Goal: Task Accomplishment & Management: Manage account settings

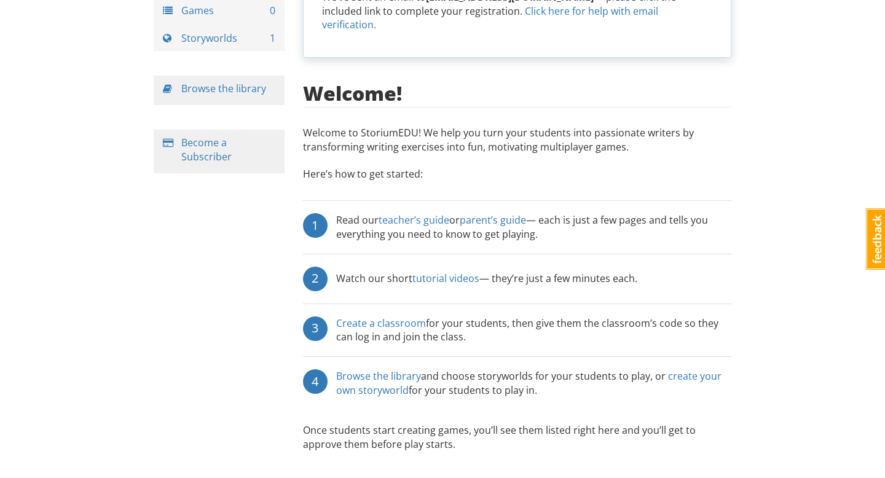
scroll to position [126, 0]
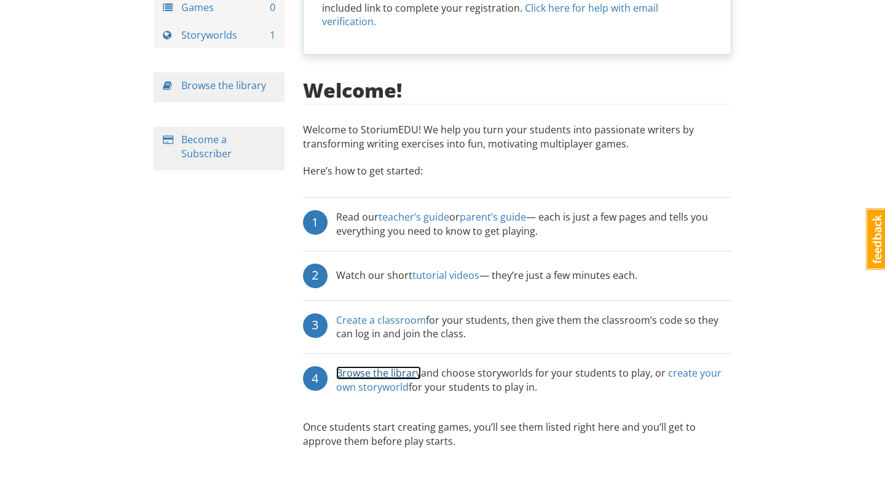
click at [403, 366] on link "Browse the library" at bounding box center [378, 373] width 85 height 14
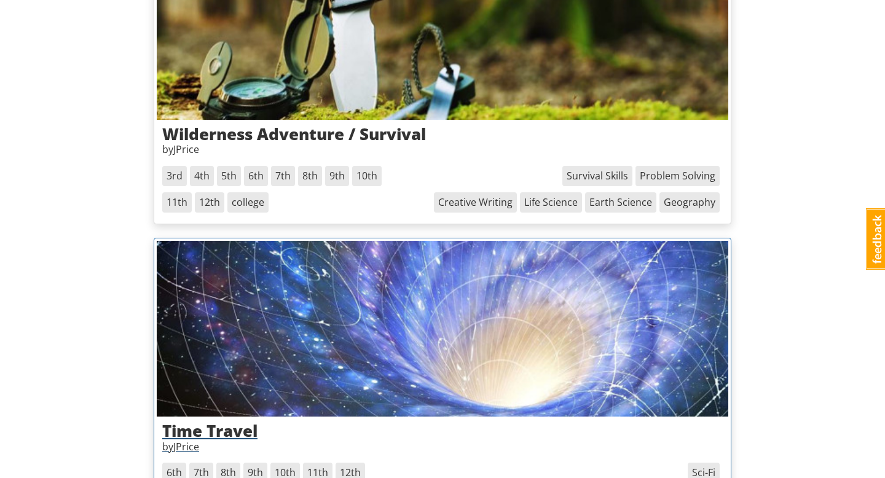
scroll to position [833, 0]
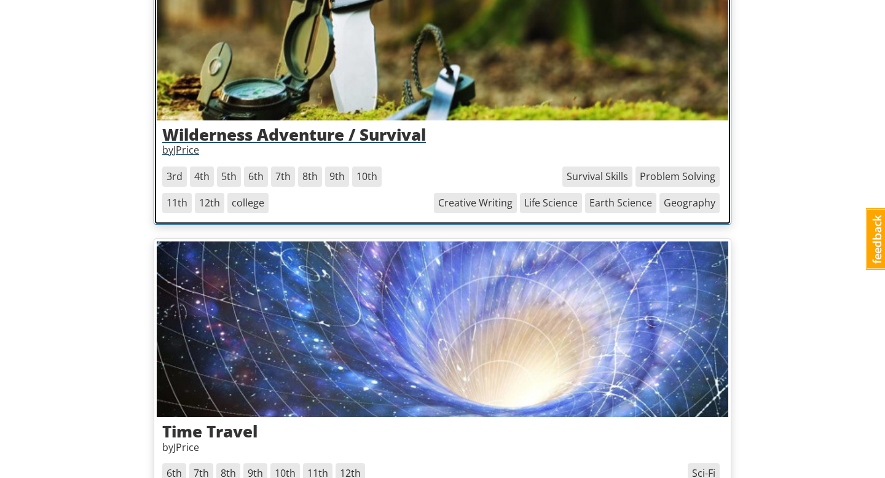
click at [201, 179] on span "4th" at bounding box center [202, 177] width 24 height 20
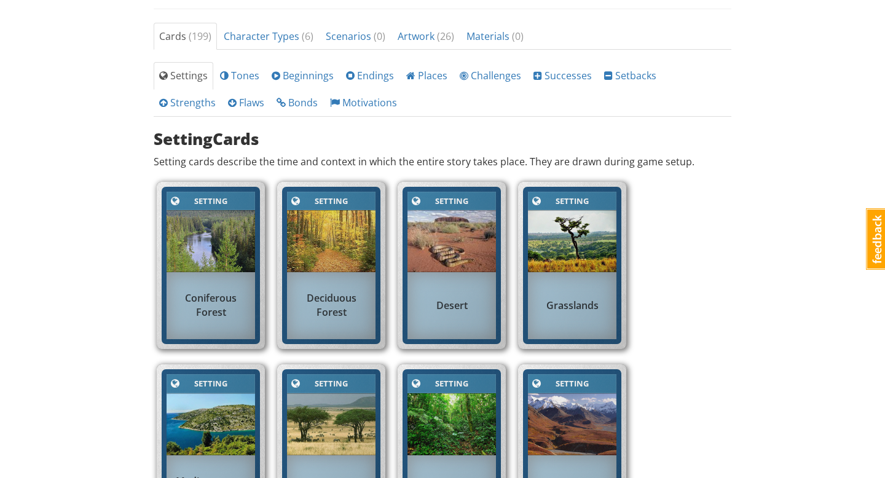
scroll to position [454, 0]
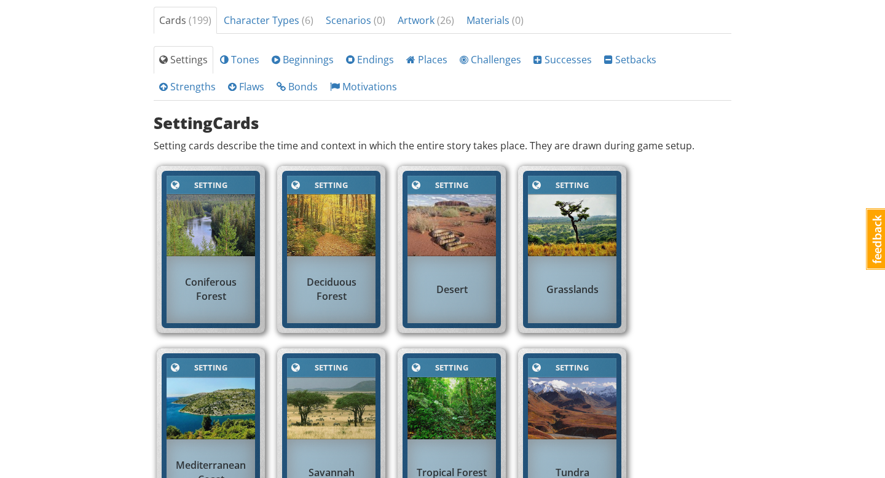
click at [328, 232] on img at bounding box center [331, 225] width 89 height 62
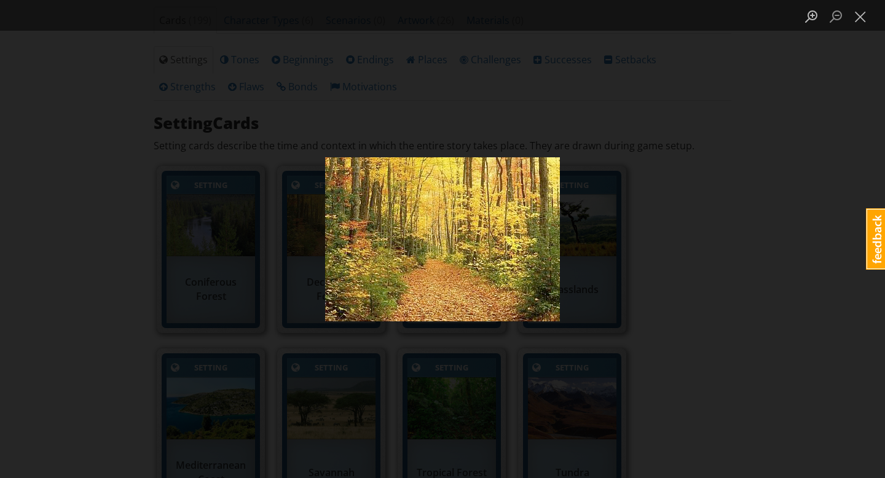
click at [671, 194] on div "Lightbox" at bounding box center [442, 239] width 885 height 478
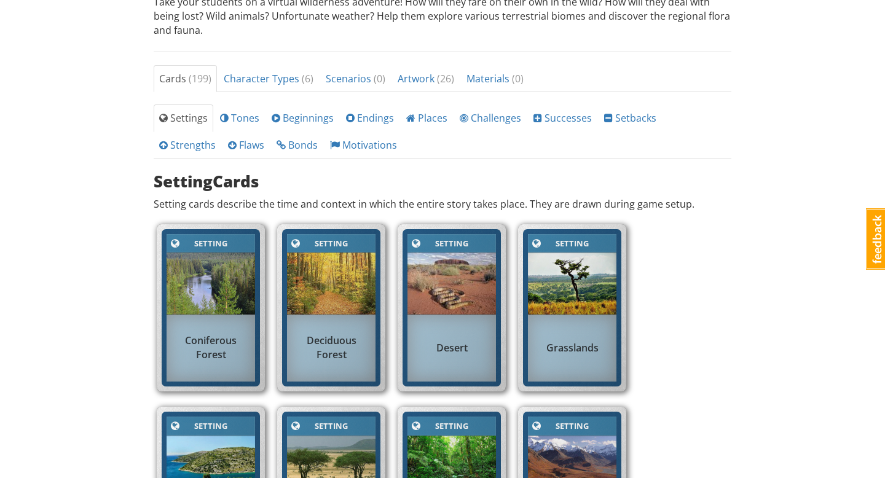
scroll to position [353, 0]
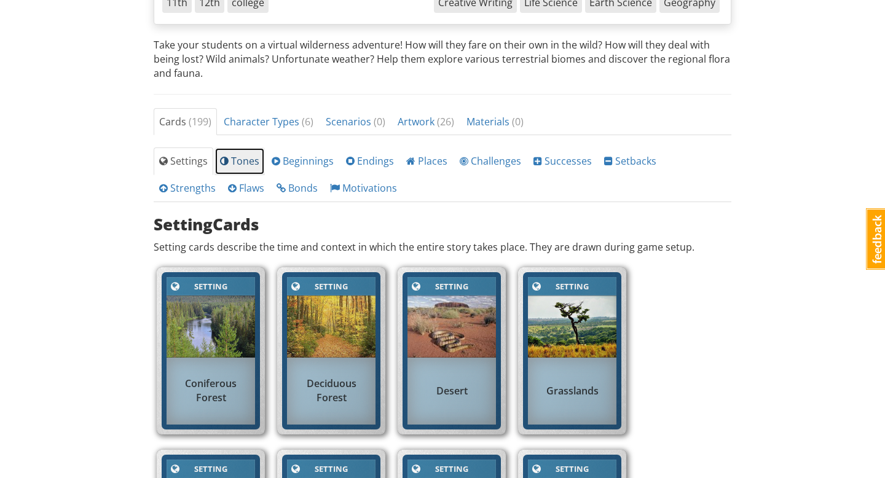
click at [233, 162] on span "Tones" at bounding box center [239, 161] width 39 height 14
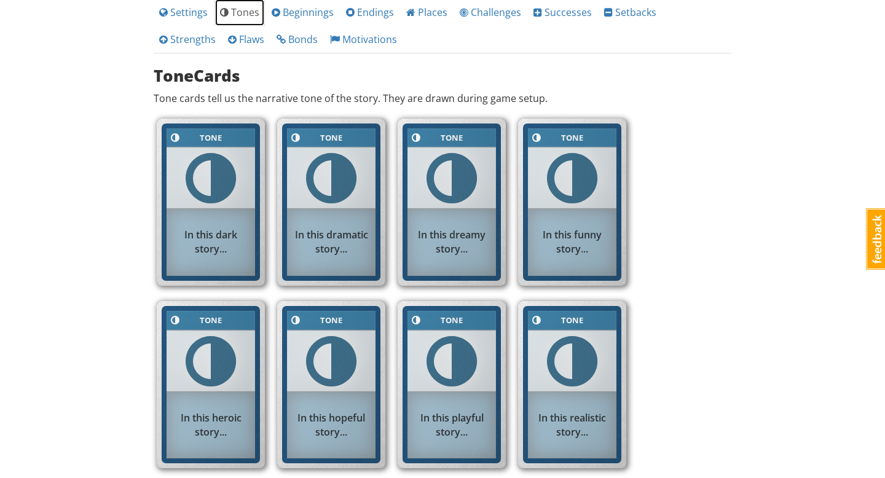
scroll to position [504, 0]
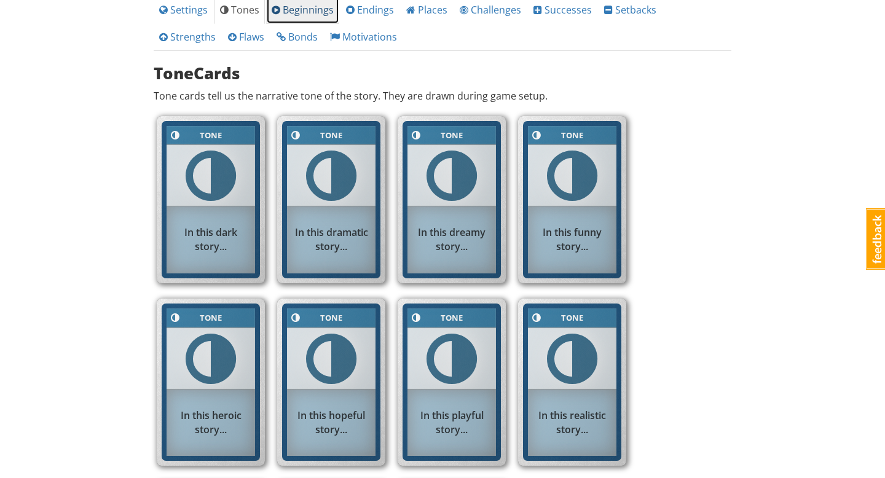
click at [298, 12] on span "Beginnings" at bounding box center [303, 10] width 62 height 14
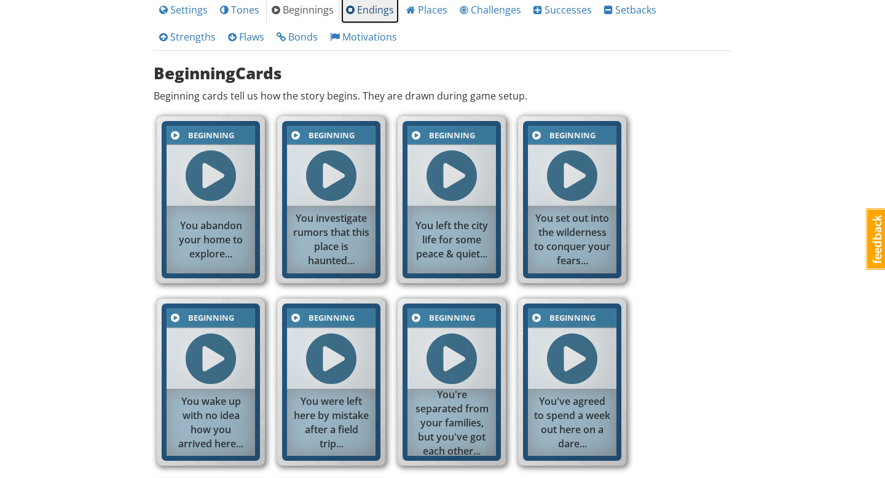
click at [364, 15] on span "Endings" at bounding box center [370, 10] width 48 height 14
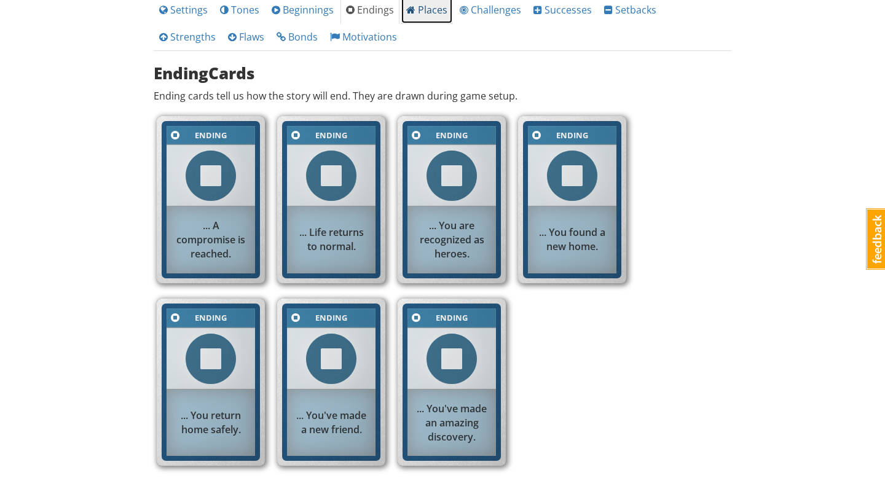
click at [425, 14] on span "Places" at bounding box center [426, 10] width 41 height 14
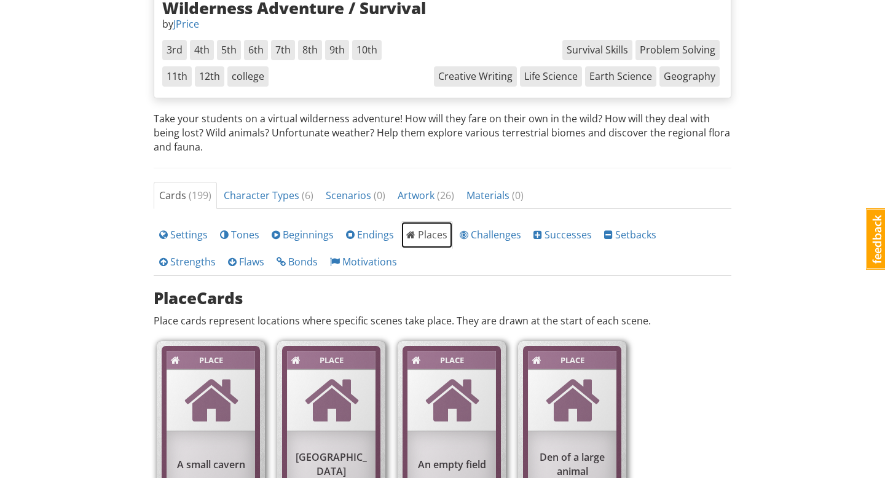
scroll to position [348, 0]
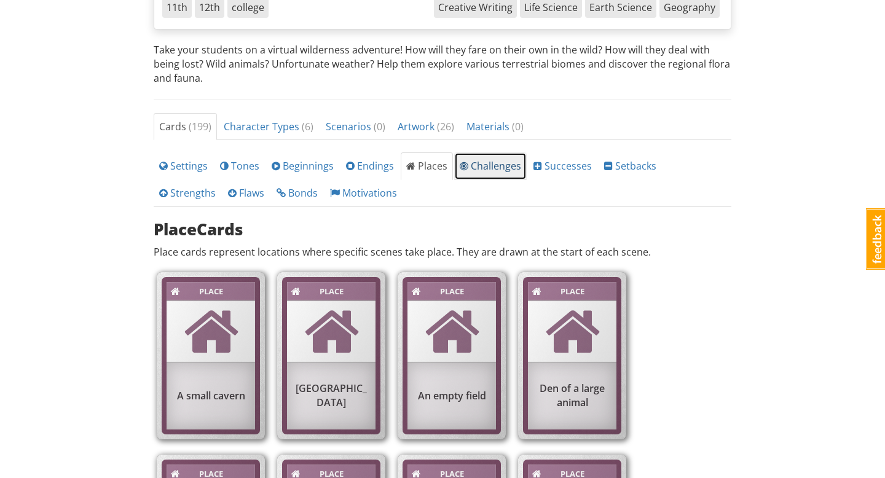
click at [488, 169] on span "Challenges" at bounding box center [490, 166] width 61 height 14
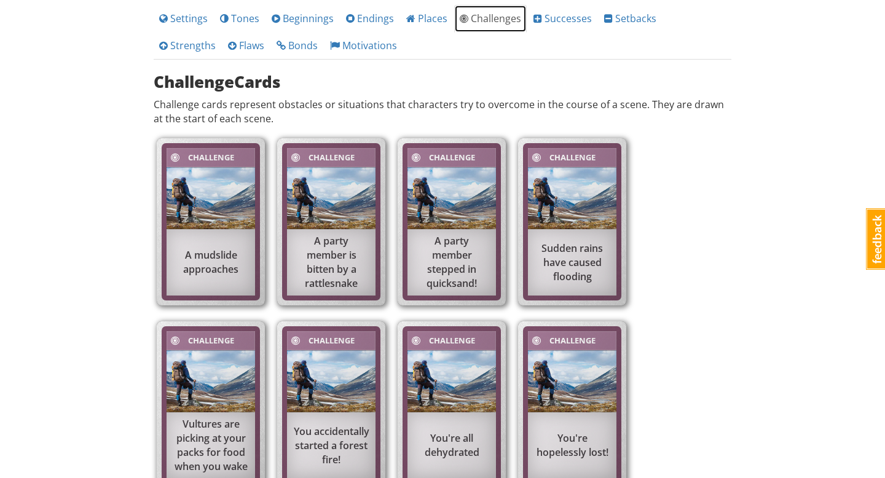
scroll to position [496, 0]
click at [277, 46] on span "Bonds" at bounding box center [297, 45] width 41 height 14
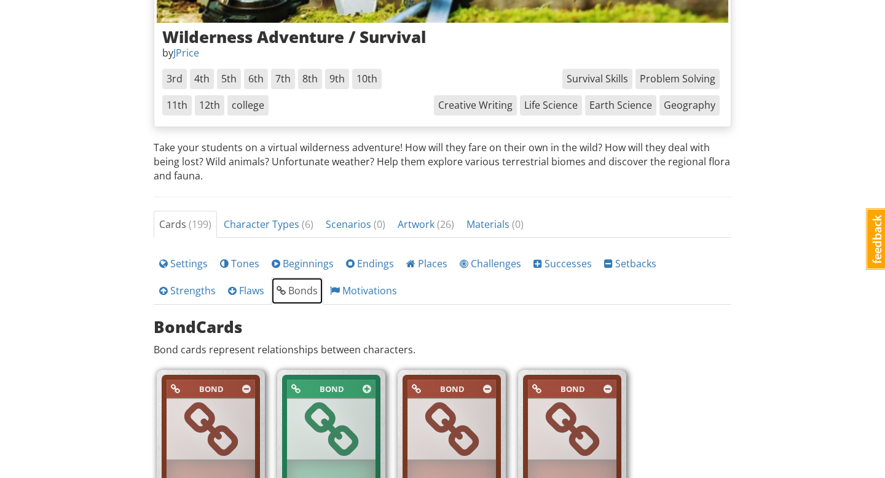
scroll to position [247, 0]
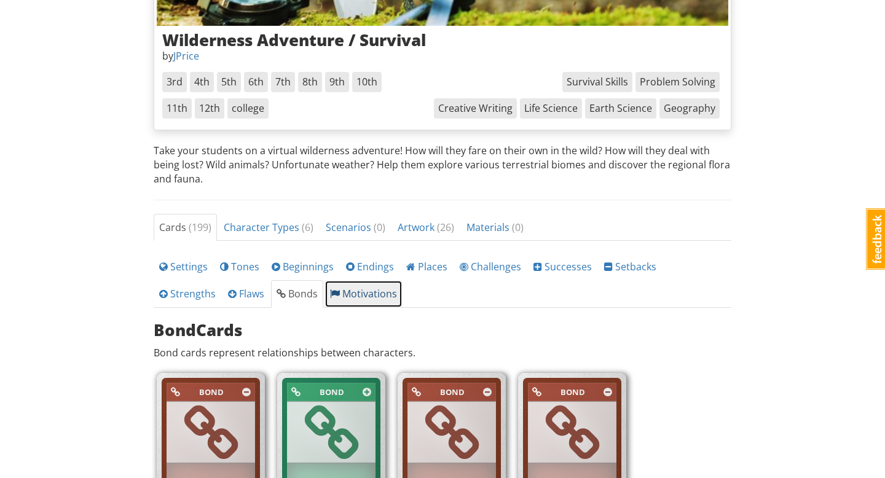
click at [330, 292] on span "Motivations" at bounding box center [363, 294] width 67 height 14
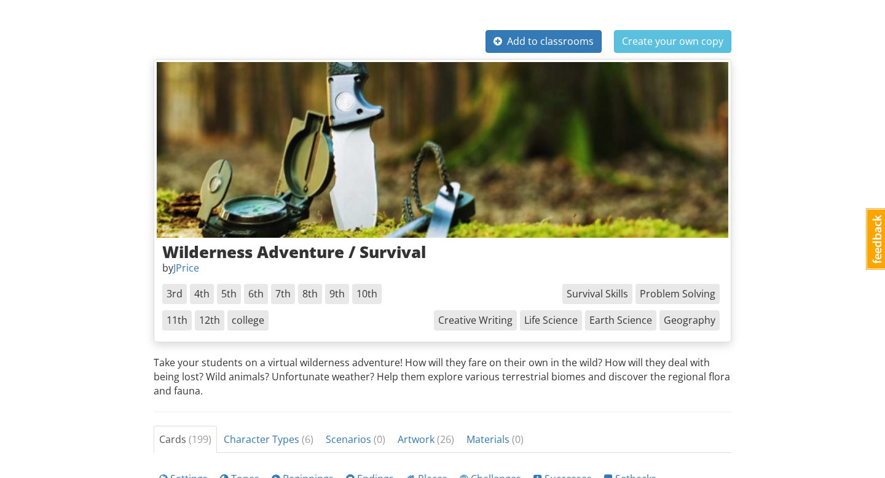
scroll to position [0, 0]
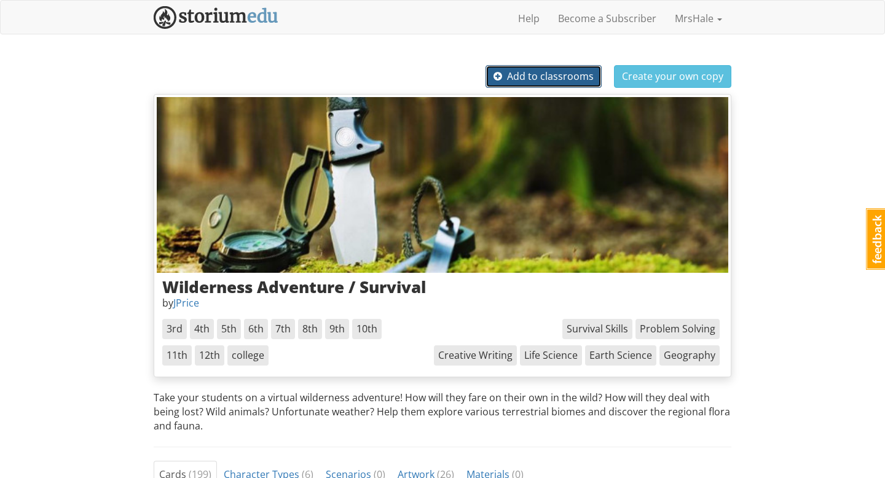
click at [535, 73] on span "Add to classrooms" at bounding box center [544, 76] width 100 height 14
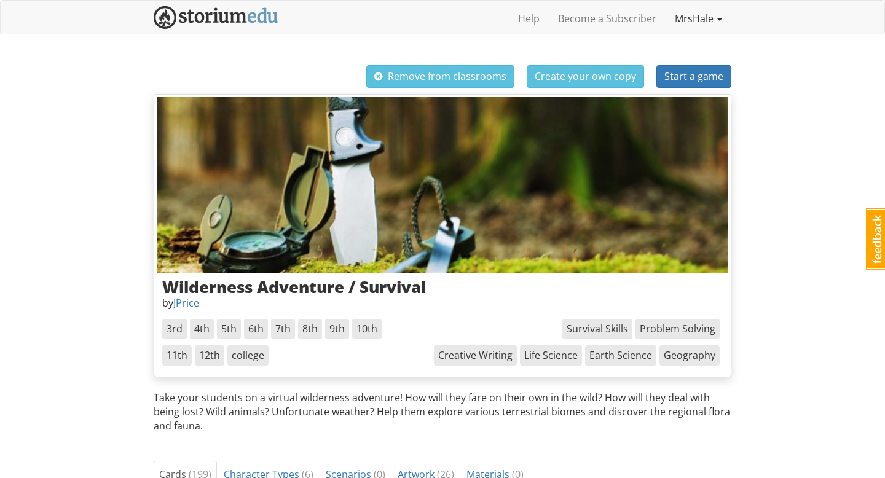
click at [697, 22] on link "MrsHale" at bounding box center [699, 18] width 66 height 31
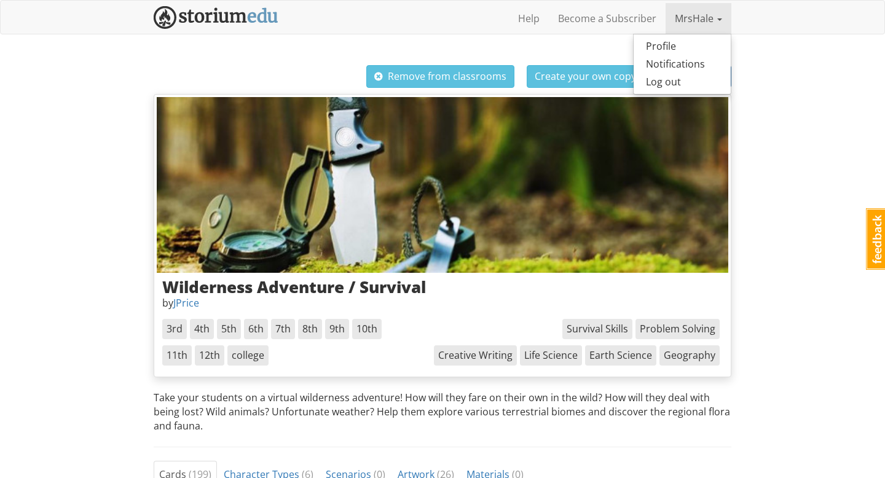
click at [708, 24] on link "MrsHale" at bounding box center [699, 18] width 66 height 31
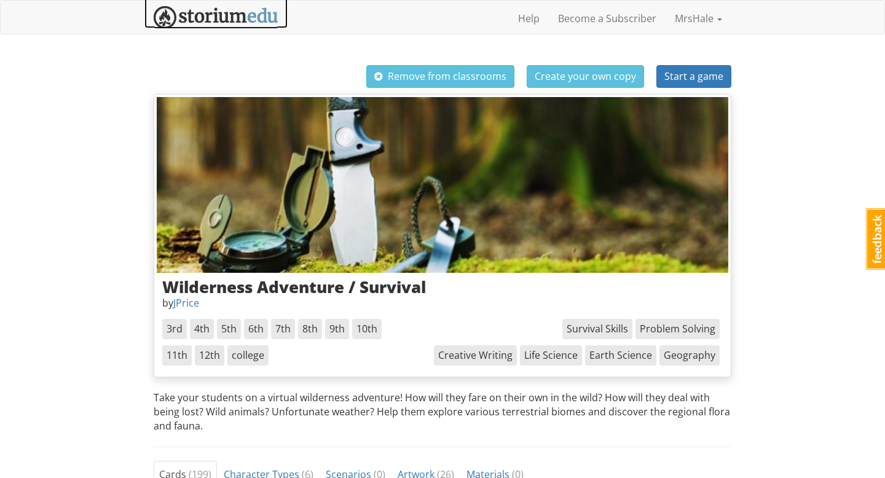
click at [199, 15] on img at bounding box center [216, 17] width 125 height 23
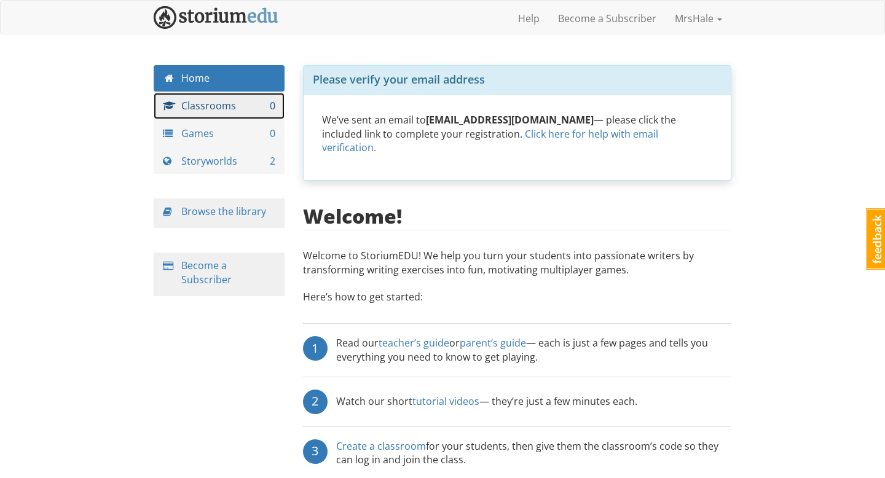
click at [227, 107] on link "Classrooms 0" at bounding box center [219, 106] width 131 height 26
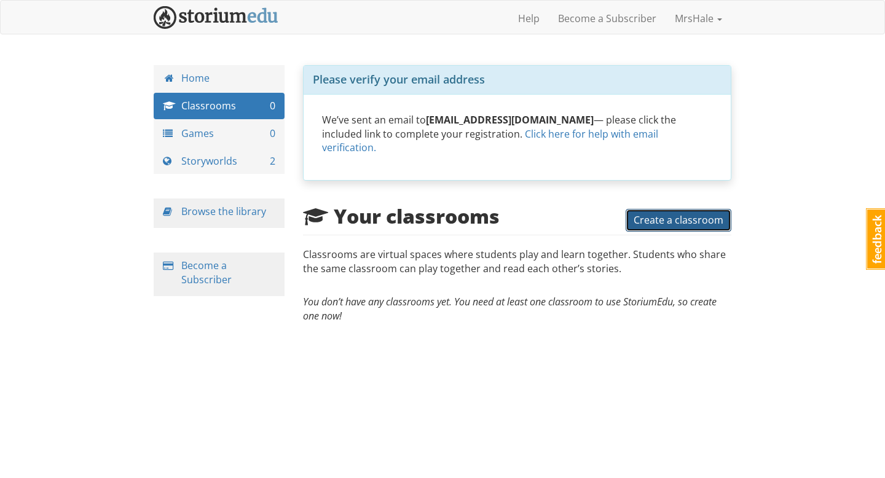
click at [666, 213] on span "Create a classroom" at bounding box center [679, 220] width 90 height 14
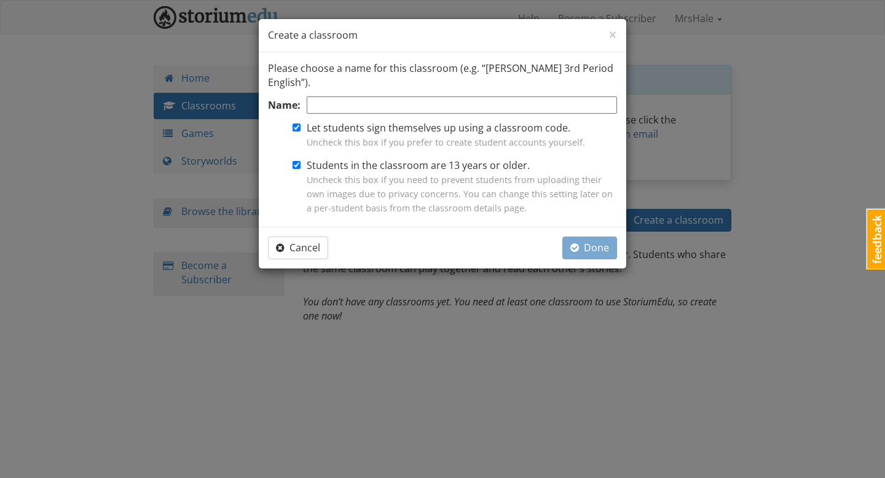
click at [384, 109] on input "Name:" at bounding box center [462, 106] width 310 height 18
type input "A"
type input "25-26 A Block"
click at [298, 165] on input "Students in the classroom are 13 years or older. Uncheck this box if you need t…" at bounding box center [297, 165] width 8 height 8
checkbox input "false"
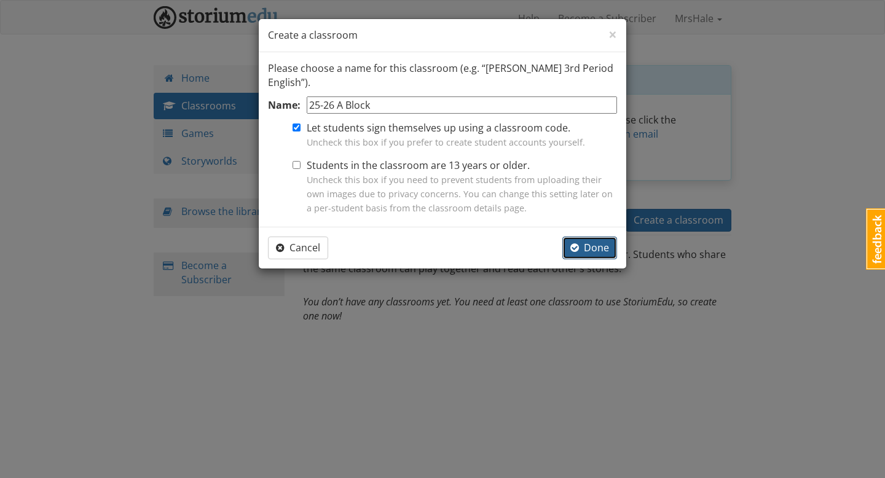
click at [591, 251] on span "Done" at bounding box center [590, 248] width 39 height 14
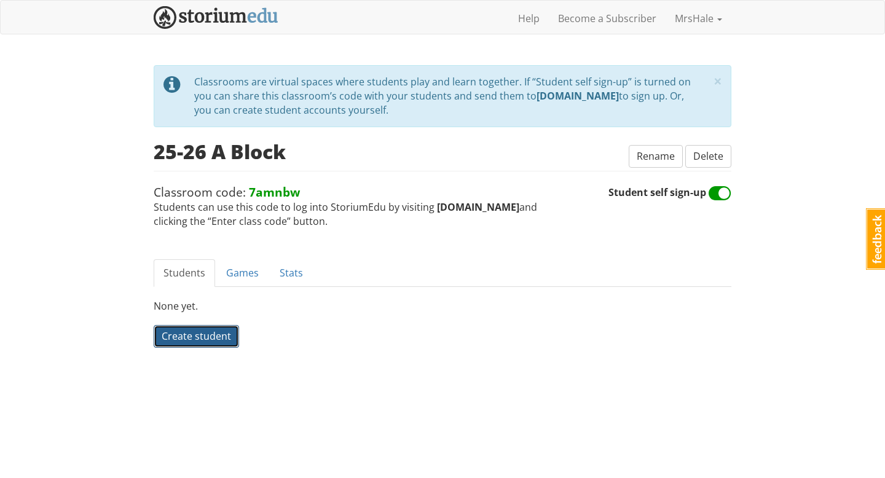
click at [185, 338] on span "Create student" at bounding box center [196, 337] width 69 height 14
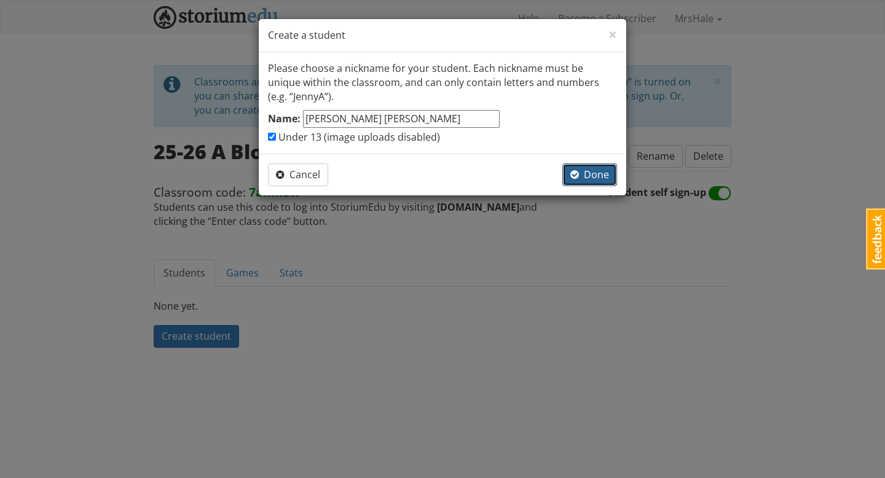
click at [594, 167] on button "Done" at bounding box center [590, 175] width 55 height 23
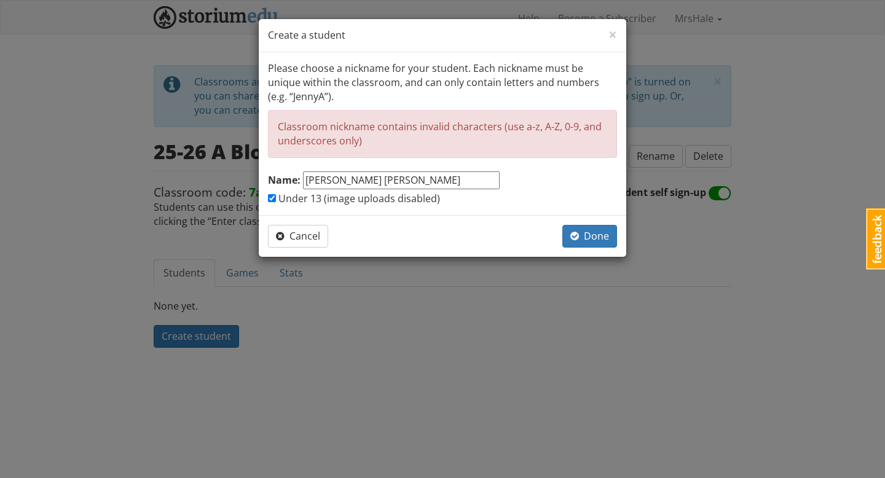
click at [326, 182] on input "Bob Jones" at bounding box center [401, 181] width 197 height 18
type input "BobJones"
click at [596, 234] on span "Done" at bounding box center [590, 236] width 39 height 14
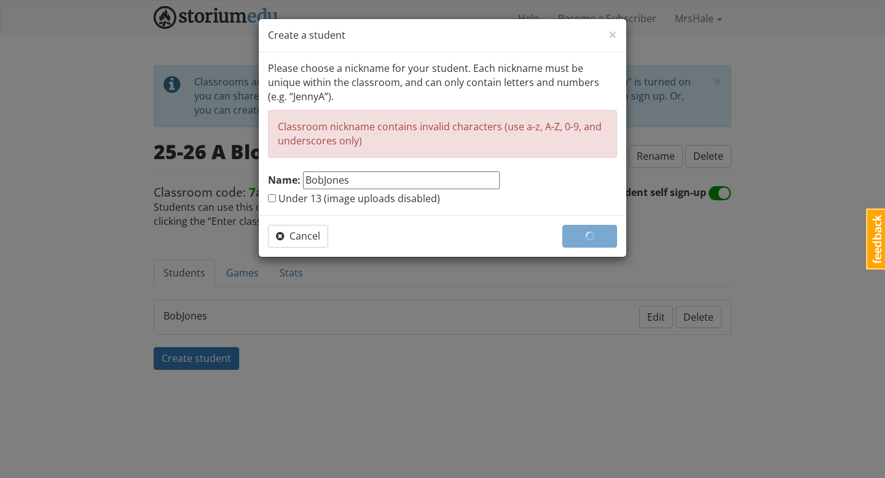
checkbox input "false"
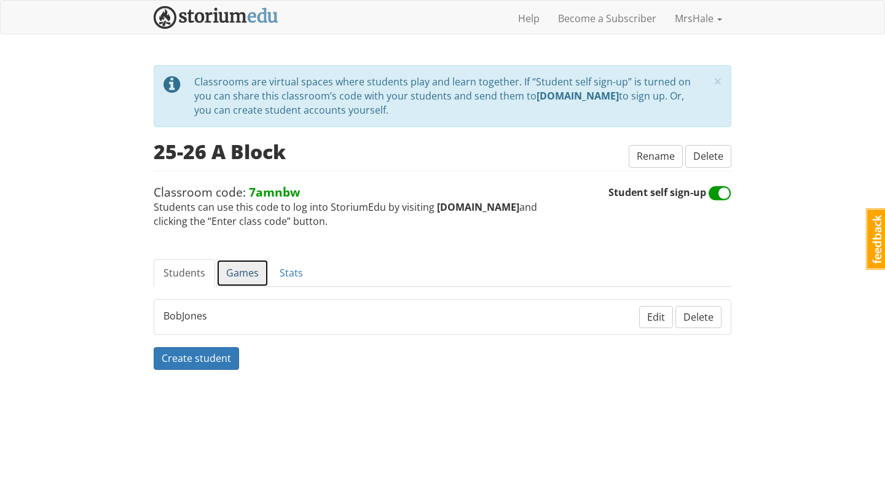
click at [234, 271] on link "Games" at bounding box center [242, 273] width 52 height 28
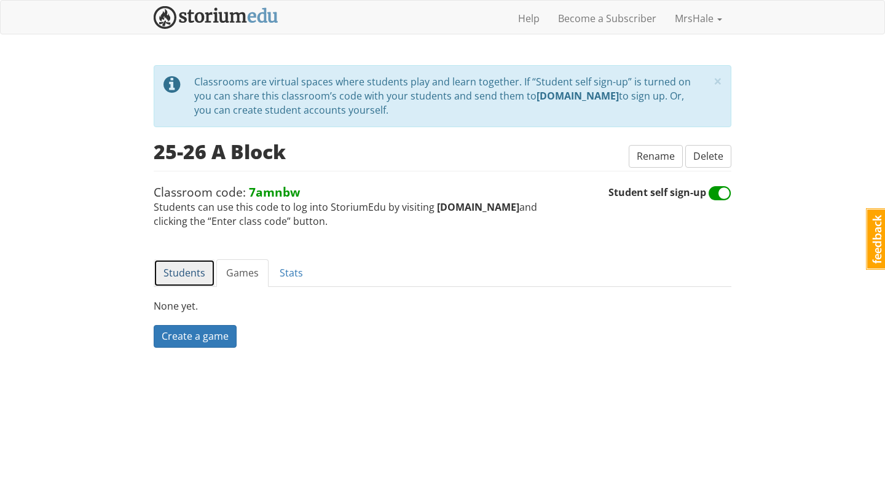
click at [177, 275] on link "Students" at bounding box center [184, 273] width 61 height 28
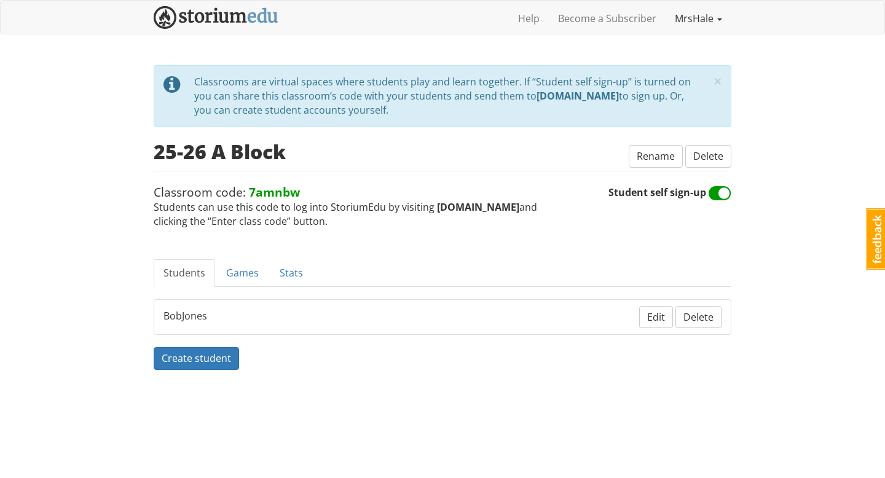
click at [688, 17] on link "MrsHale" at bounding box center [699, 18] width 66 height 31
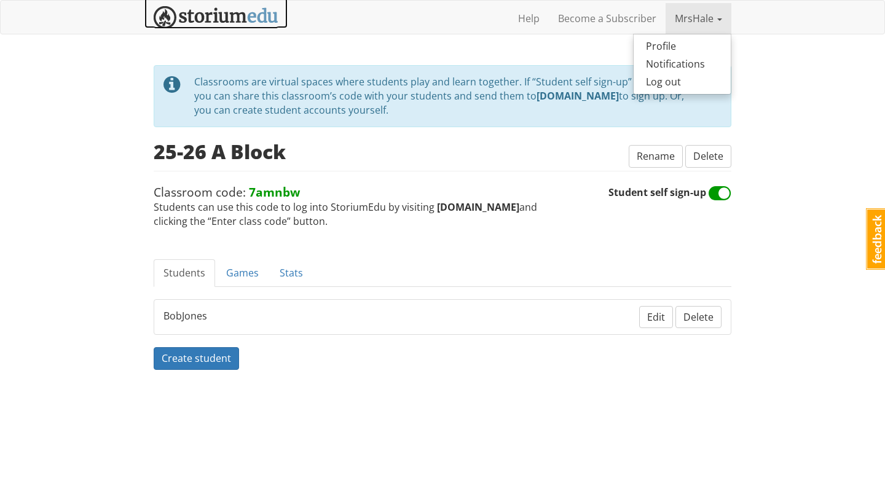
click at [273, 18] on img at bounding box center [216, 17] width 125 height 23
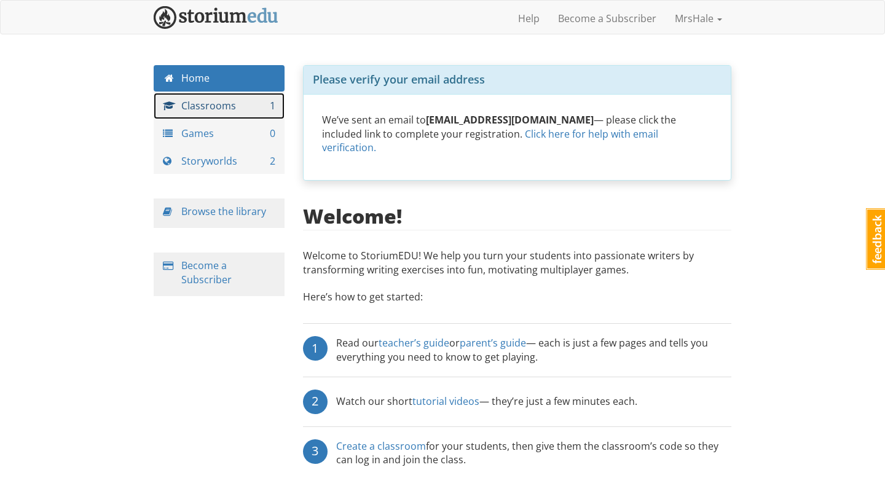
click at [247, 103] on link "Classrooms 1" at bounding box center [219, 106] width 131 height 26
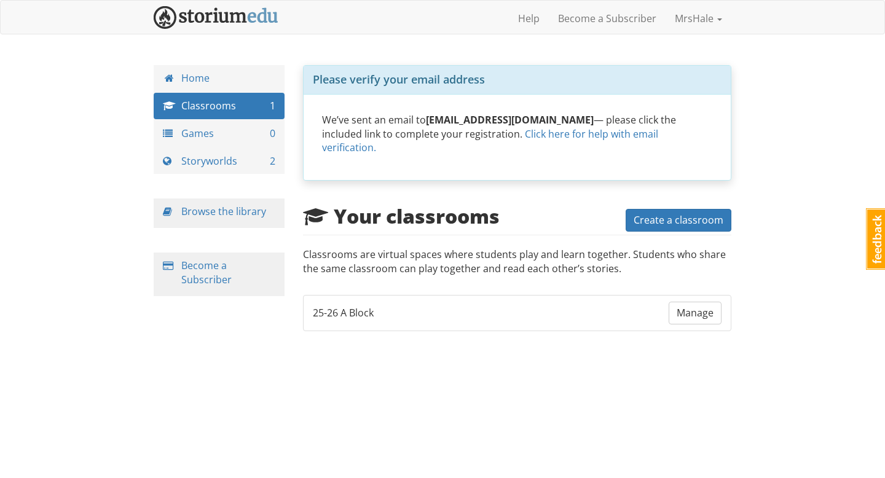
click at [334, 306] on span "25-26 A Block" at bounding box center [343, 313] width 61 height 14
click at [706, 306] on span "Manage" at bounding box center [695, 313] width 37 height 14
click at [224, 166] on link "Storyworlds 2" at bounding box center [219, 161] width 131 height 26
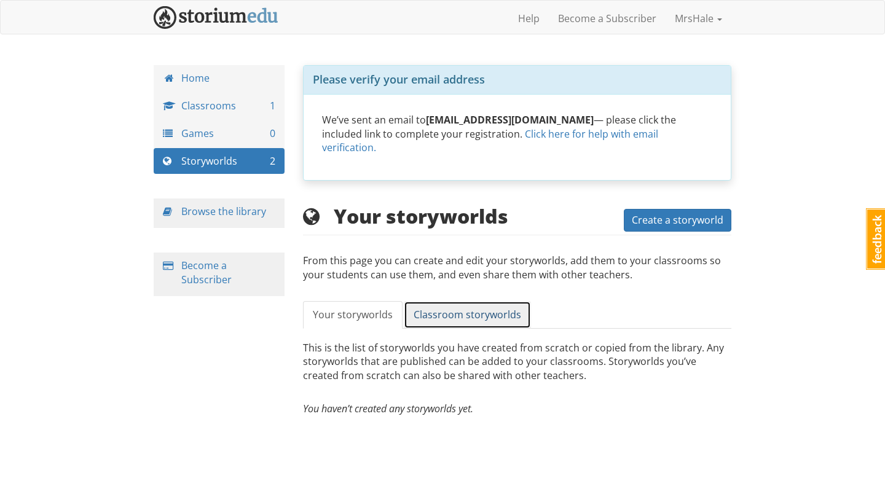
click at [468, 308] on link "Classroom storyworlds" at bounding box center [467, 315] width 127 height 28
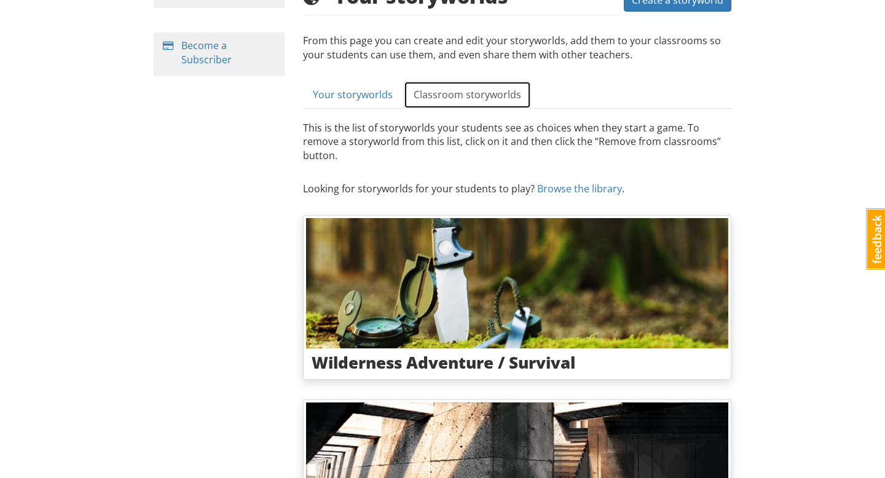
scroll to position [334, 0]
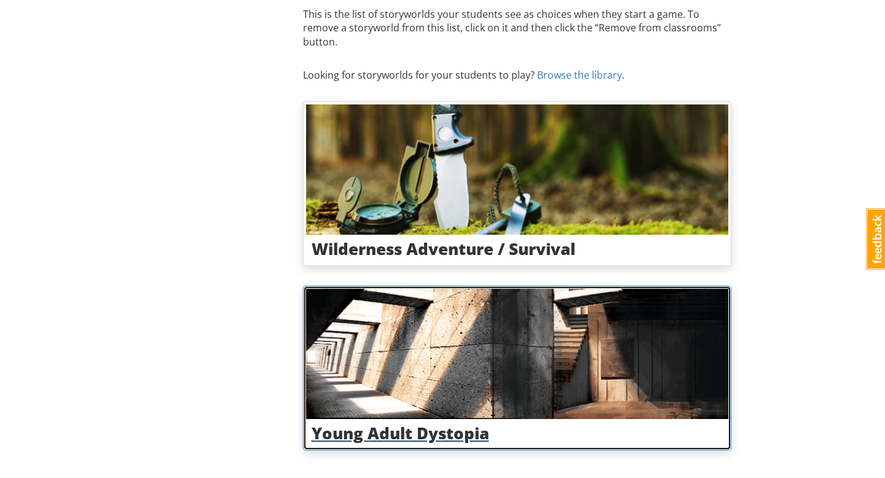
click at [499, 360] on img at bounding box center [517, 354] width 423 height 130
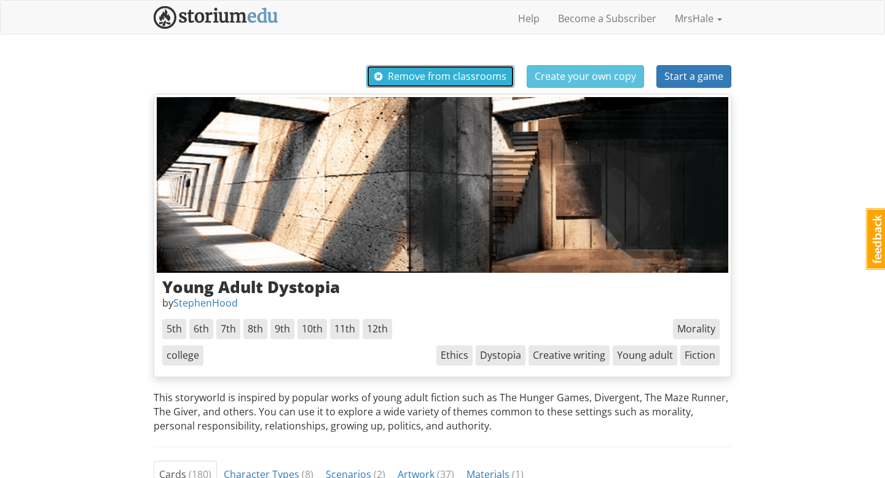
click at [437, 68] on button "Remove from classrooms" at bounding box center [440, 76] width 148 height 23
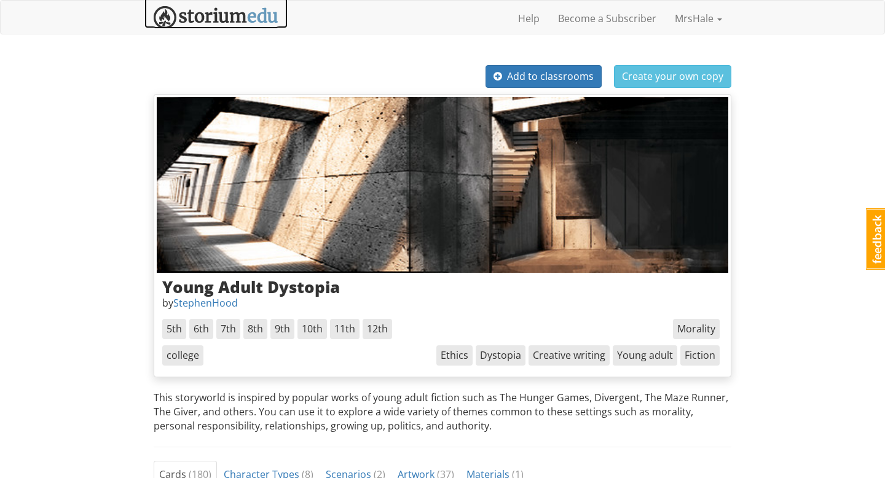
click at [219, 15] on img at bounding box center [216, 17] width 125 height 23
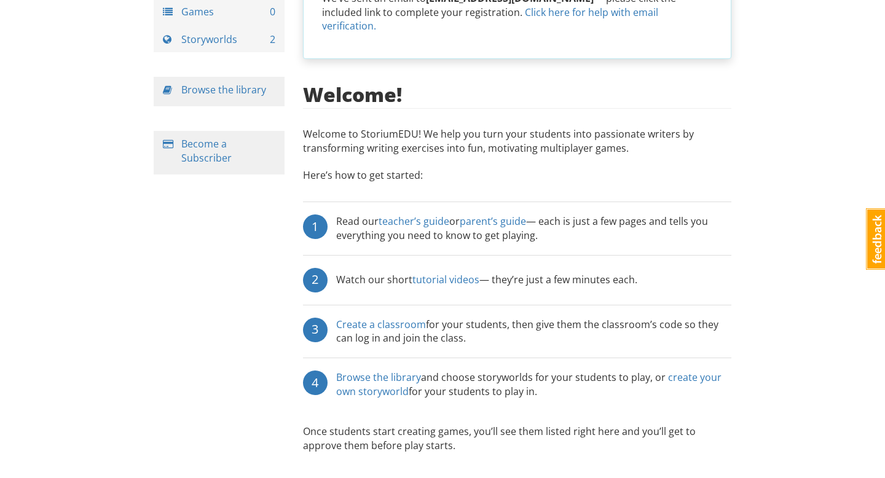
scroll to position [122, 0]
click at [413, 214] on link "teacher’s guide" at bounding box center [414, 221] width 71 height 14
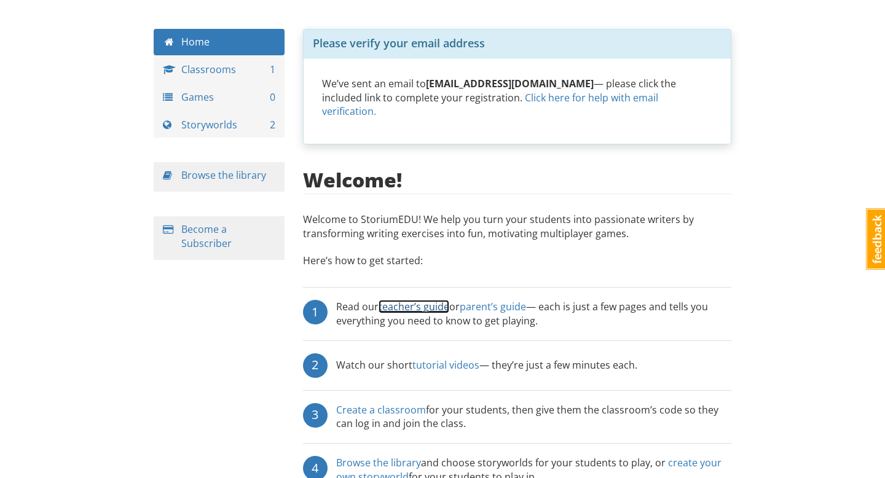
scroll to position [0, 0]
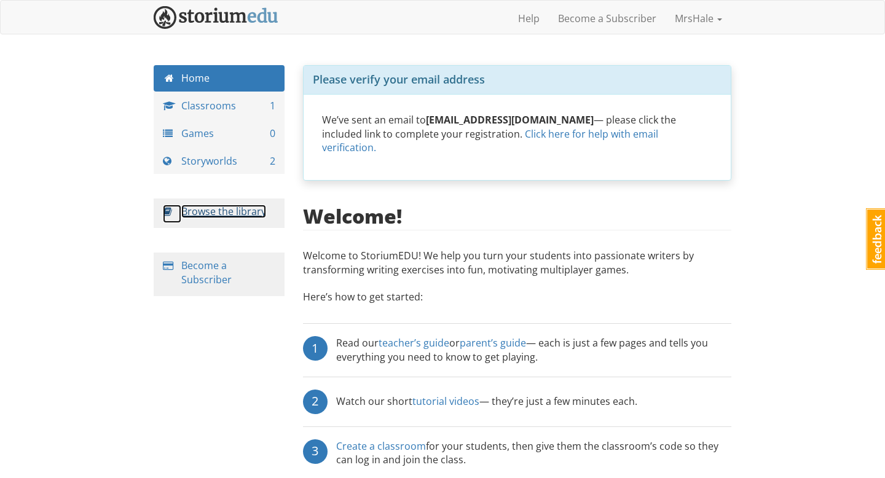
click at [240, 216] on link "Browse the library" at bounding box center [223, 212] width 85 height 14
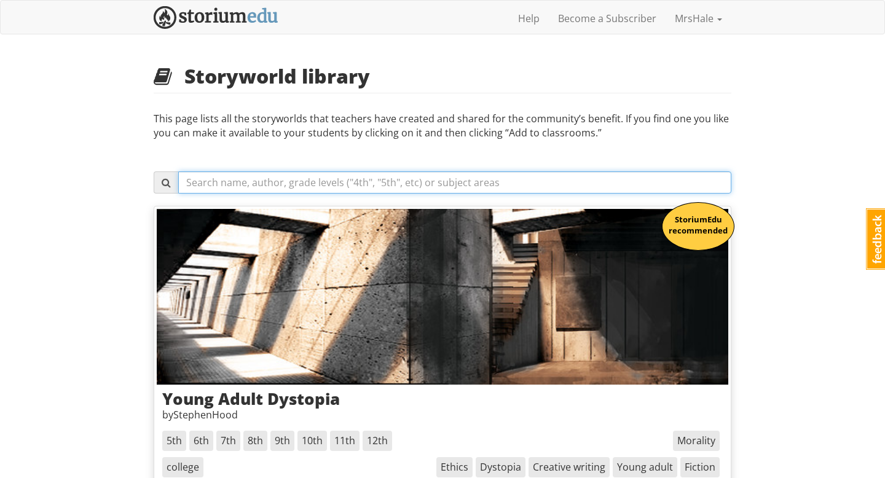
click at [387, 179] on input "text" at bounding box center [454, 183] width 553 height 22
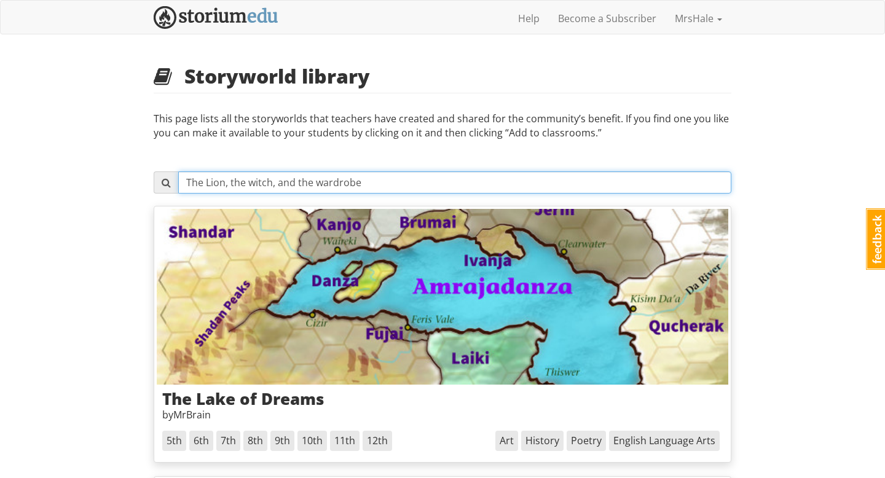
type input "The Lion, the witch, and the wardrobe"
click at [385, 183] on input "The Lion, the witch, and the wardrobe" at bounding box center [454, 183] width 553 height 22
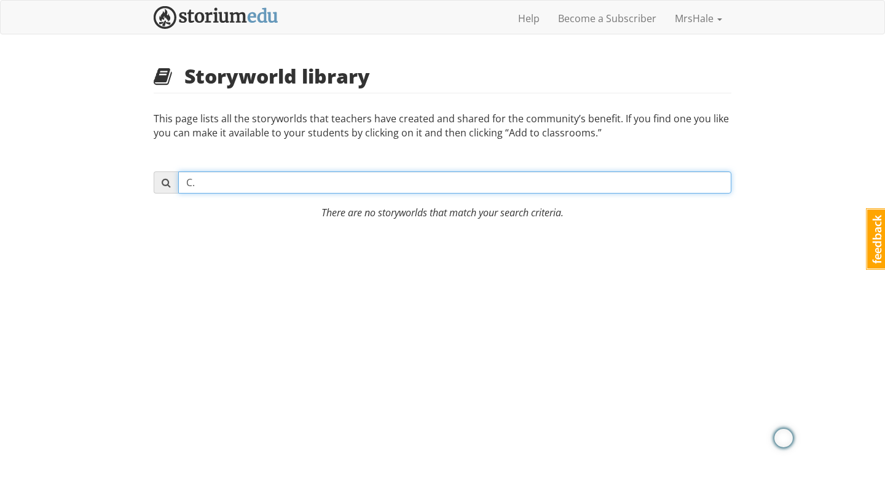
type input "C"
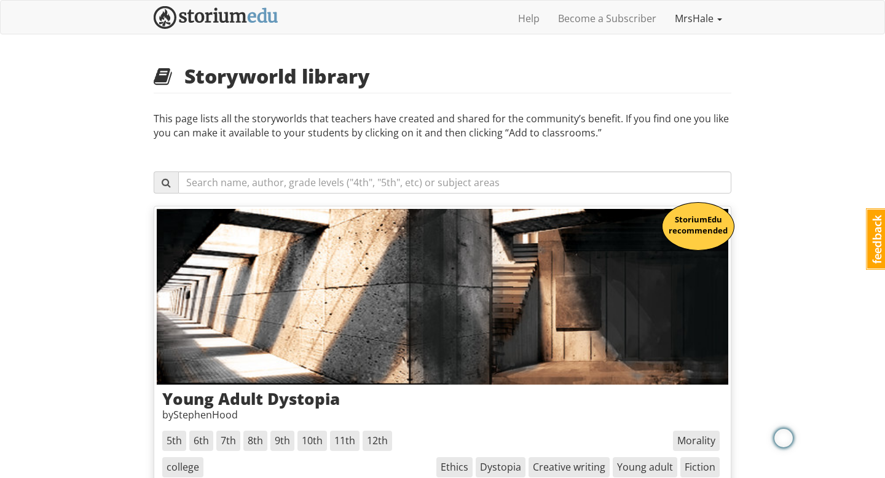
click at [693, 24] on link "MrsHale" at bounding box center [699, 18] width 66 height 31
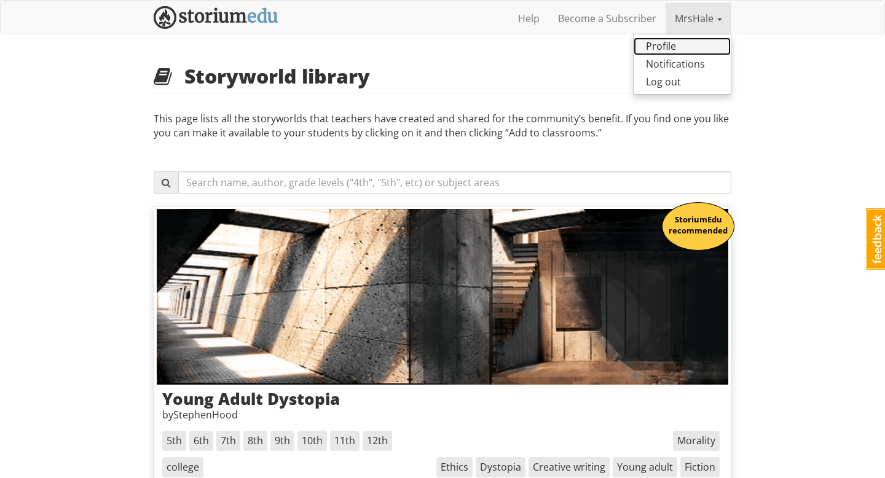
click at [679, 50] on link "Profile" at bounding box center [682, 47] width 97 height 18
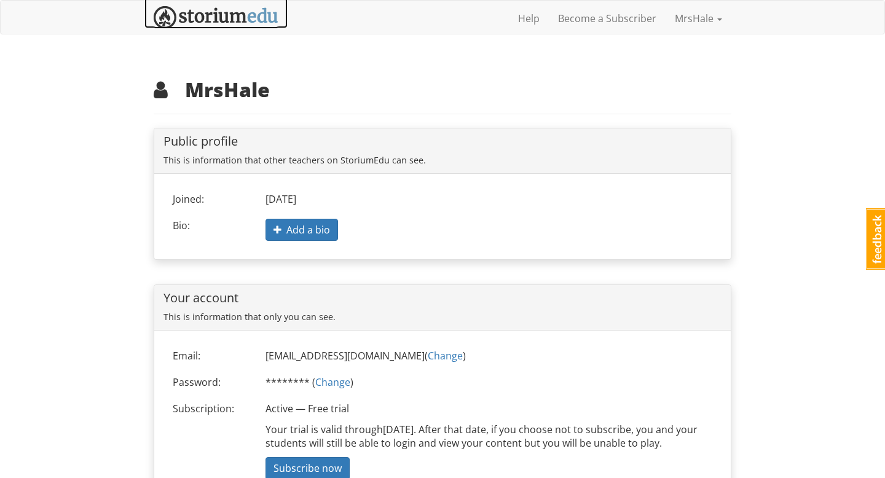
click at [191, 17] on img at bounding box center [216, 17] width 125 height 23
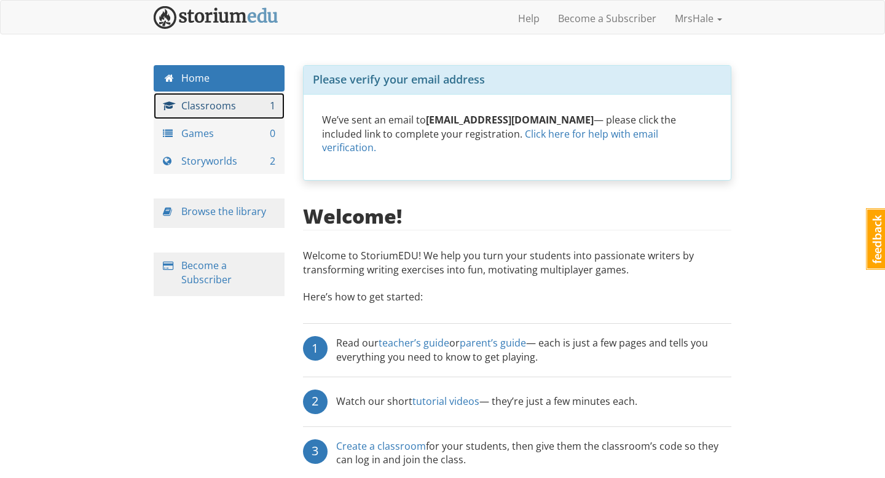
click at [223, 105] on link "Classrooms 1" at bounding box center [219, 106] width 131 height 26
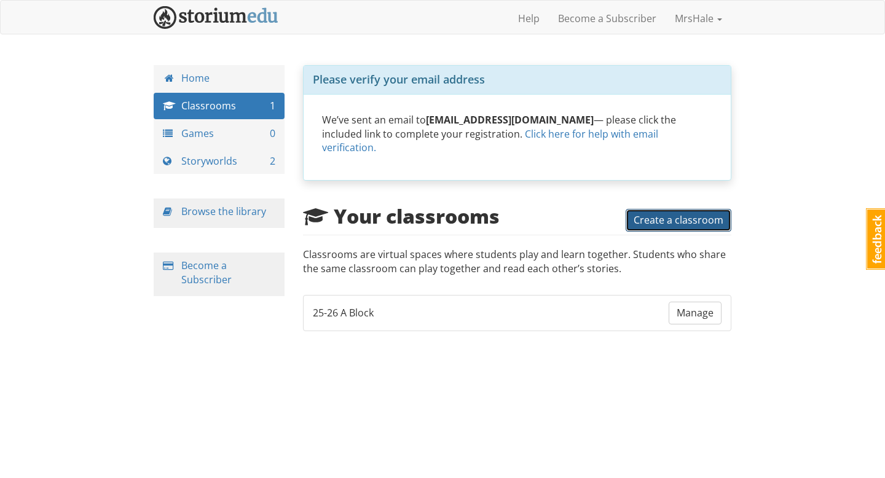
click at [674, 213] on span "Create a classroom" at bounding box center [679, 220] width 90 height 14
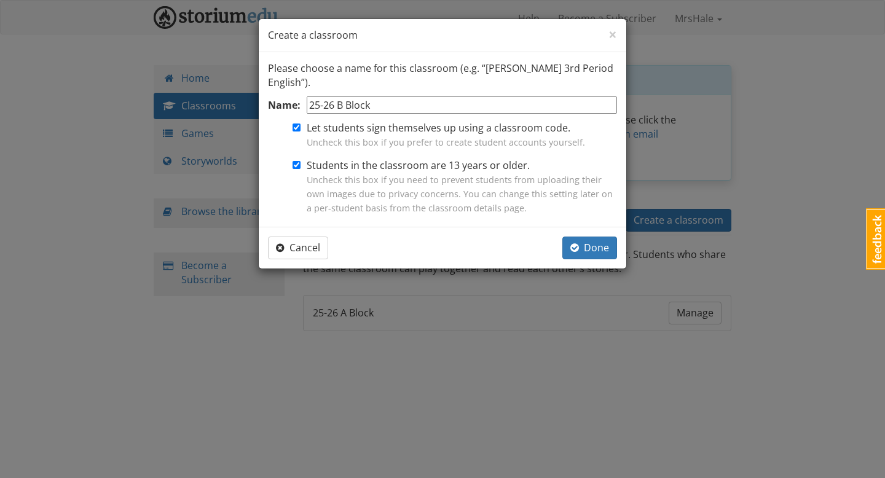
type input "25-26 B Block"
click at [299, 168] on input "Students in the classroom are 13 years or older. Uncheck this box if you need t…" at bounding box center [297, 165] width 8 height 8
checkbox input "false"
click at [603, 250] on span "Done" at bounding box center [590, 248] width 39 height 14
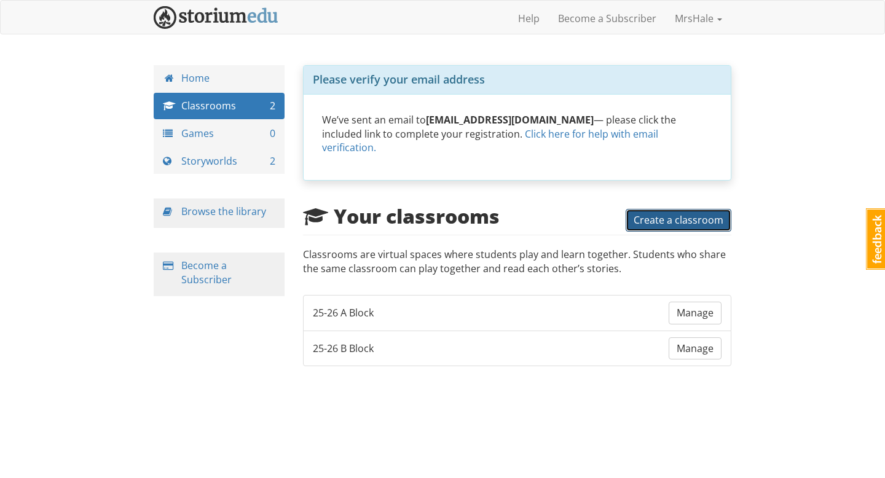
click at [671, 213] on span "Create a classroom" at bounding box center [679, 220] width 90 height 14
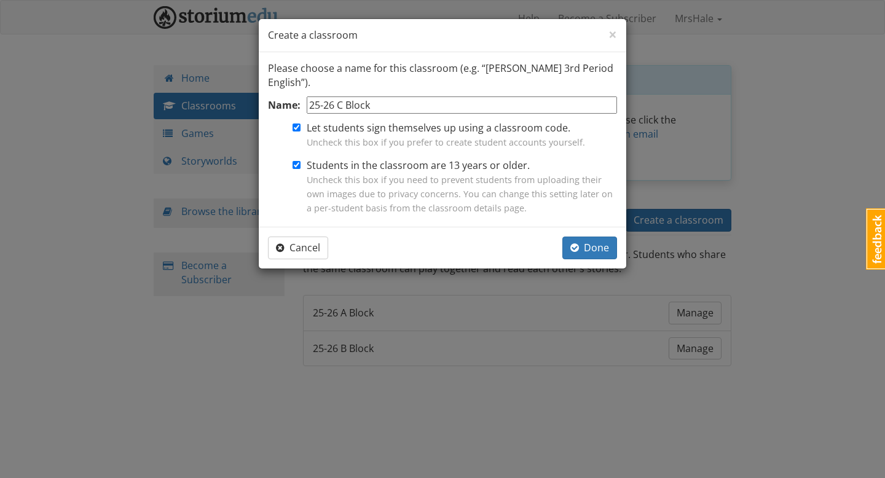
type input "25-26 C Block"
click at [421, 176] on span "Uncheck this box if you need to prevent students from uploading their own image…" at bounding box center [460, 194] width 306 height 40
click at [301, 169] on input "Students in the classroom are 13 years or older. Uncheck this box if you need t…" at bounding box center [297, 165] width 8 height 8
checkbox input "false"
click at [593, 244] on span "Done" at bounding box center [590, 248] width 39 height 14
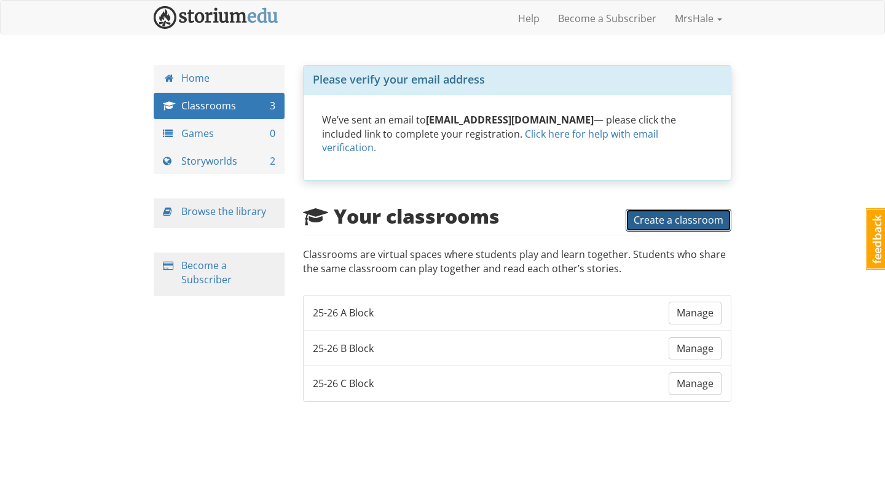
click at [676, 213] on span "Create a classroom" at bounding box center [679, 220] width 90 height 14
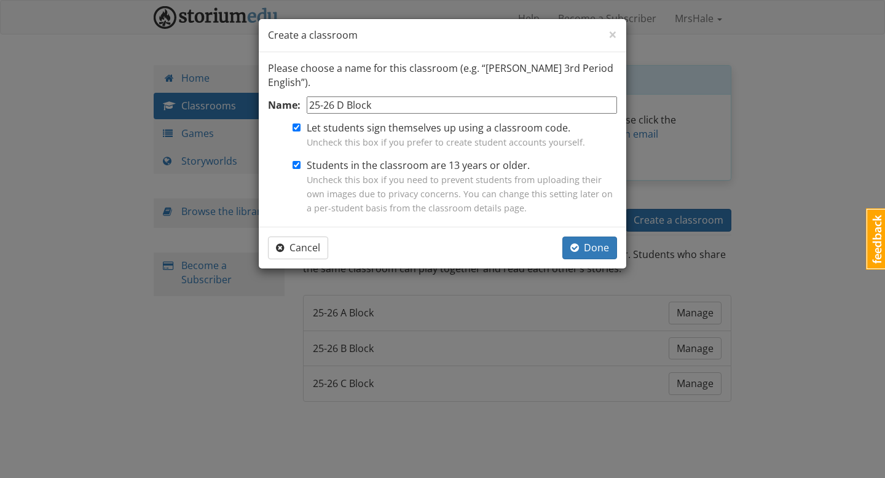
type input "25-26 D Block"
click at [395, 181] on span "Uncheck this box if you need to prevent students from uploading their own image…" at bounding box center [460, 194] width 306 height 40
click at [301, 169] on input "Students in the classroom are 13 years or older. Uncheck this box if you need t…" at bounding box center [297, 165] width 8 height 8
checkbox input "false"
click at [582, 248] on span "Done" at bounding box center [590, 248] width 39 height 14
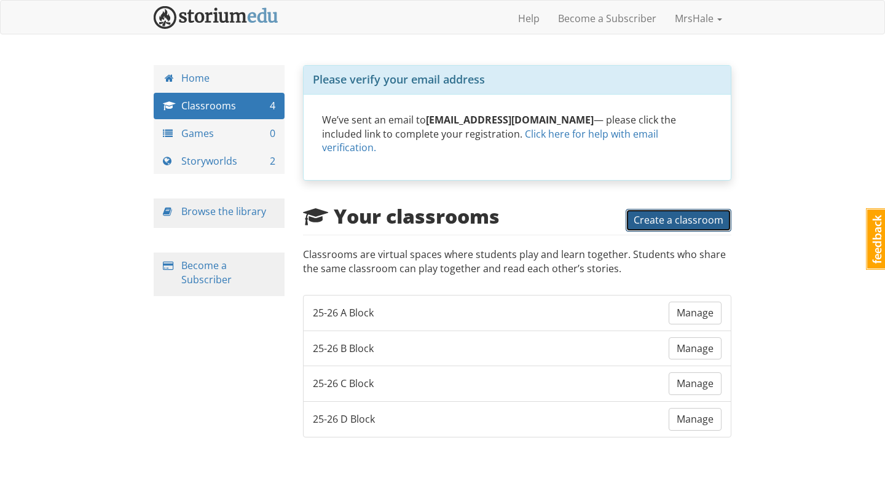
click at [673, 213] on span "Create a classroom" at bounding box center [679, 220] width 90 height 14
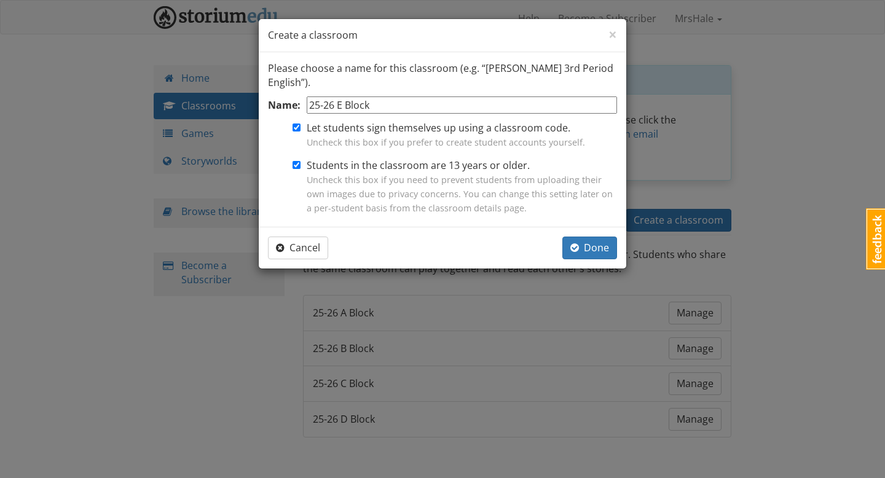
type input "25-26 E Block"
click at [427, 186] on label "Students in the classroom are 13 years or older. Uncheck this box if you need t…" at bounding box center [462, 187] width 310 height 56
click at [301, 169] on input "Students in the classroom are 13 years or older. Uncheck this box if you need t…" at bounding box center [297, 165] width 8 height 8
checkbox input "false"
click at [594, 245] on span "Done" at bounding box center [590, 248] width 39 height 14
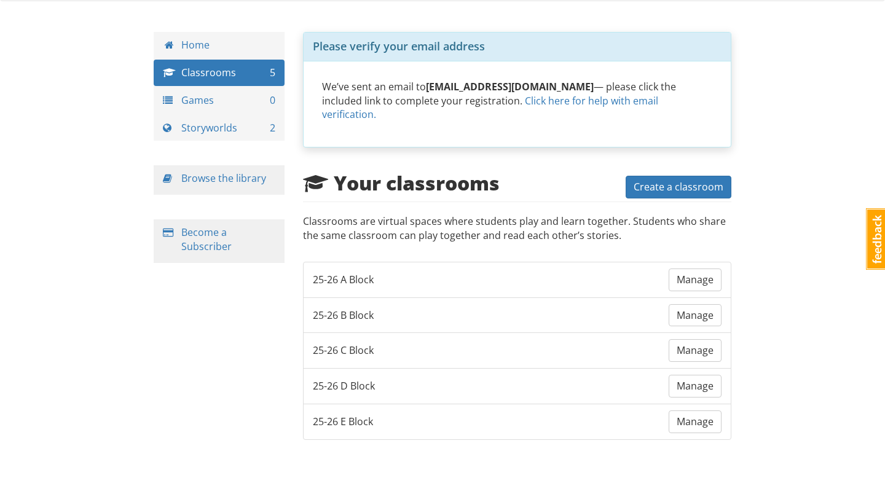
scroll to position [34, 0]
